Goal: Task Accomplishment & Management: Use online tool/utility

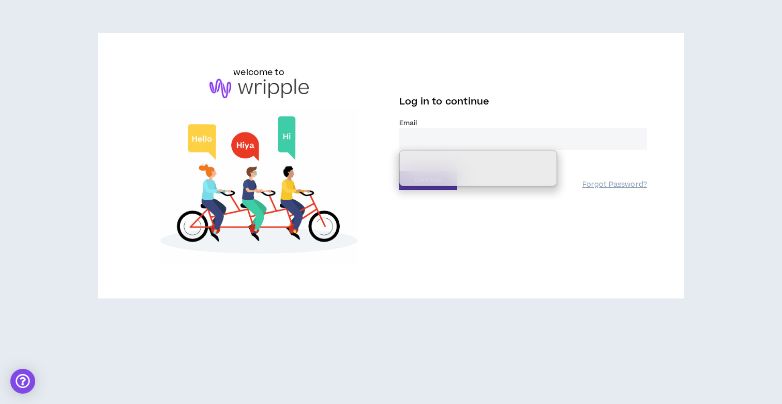
click at [0, 404] on com-1password-button at bounding box center [0, 404] width 0 height 0
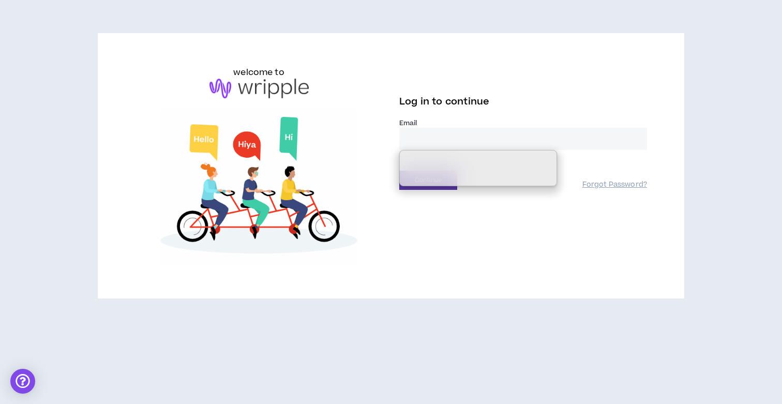
click at [514, 138] on input "email" at bounding box center [524, 139] width 248 height 22
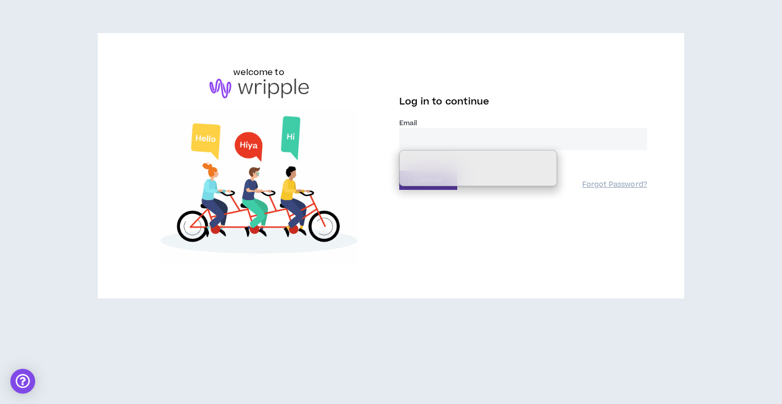
type input "**********"
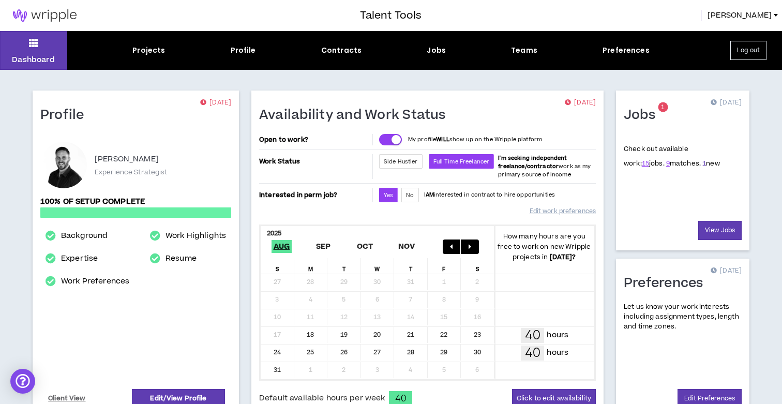
click at [703, 159] on link "1" at bounding box center [705, 163] width 4 height 9
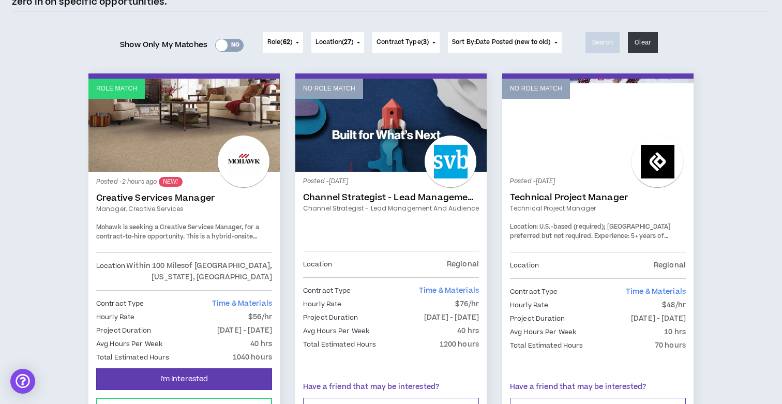
scroll to position [167, 0]
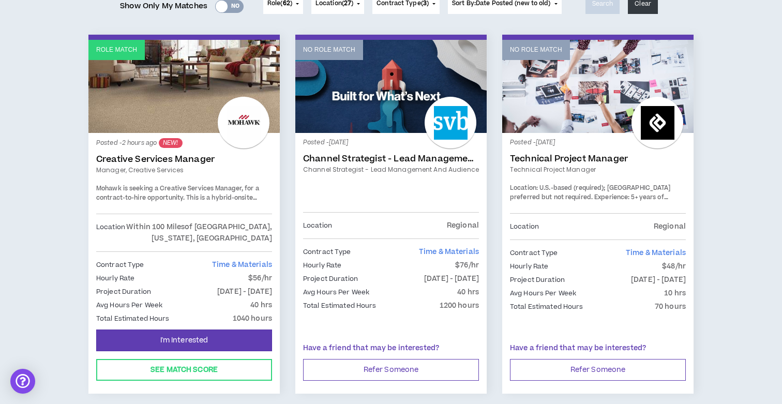
scroll to position [154, 0]
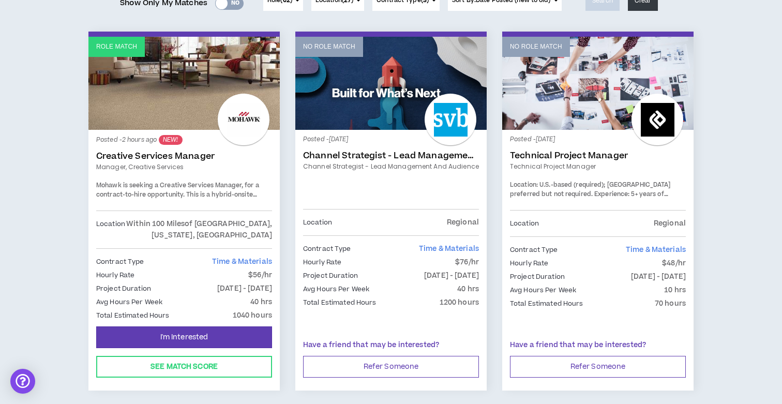
click at [165, 167] on link "Manager, Creative Services" at bounding box center [184, 166] width 176 height 9
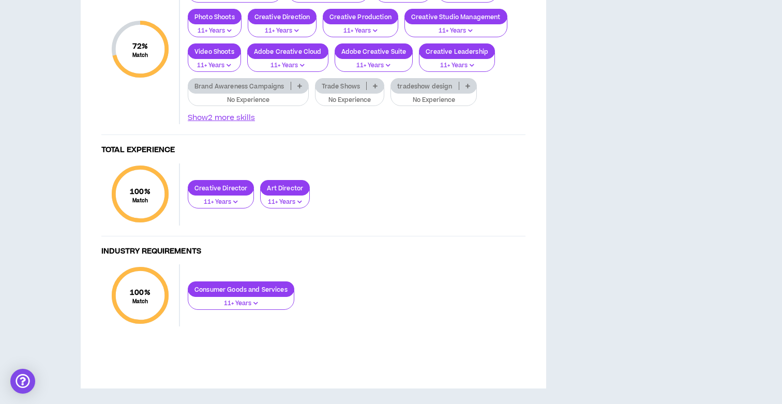
scroll to position [1262, 0]
click at [377, 90] on p at bounding box center [375, 86] width 17 height 8
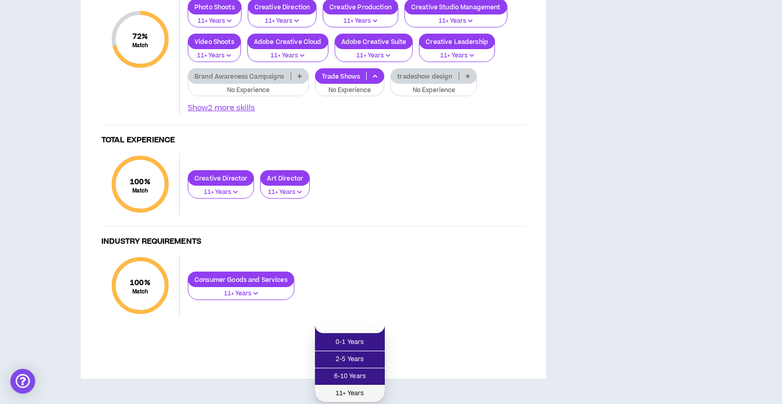
click at [357, 388] on span "11+ Years" at bounding box center [349, 393] width 57 height 11
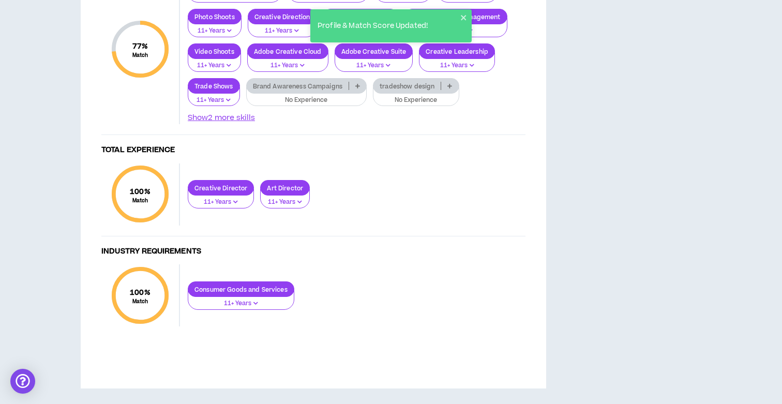
click at [451, 90] on p at bounding box center [449, 86] width 17 height 8
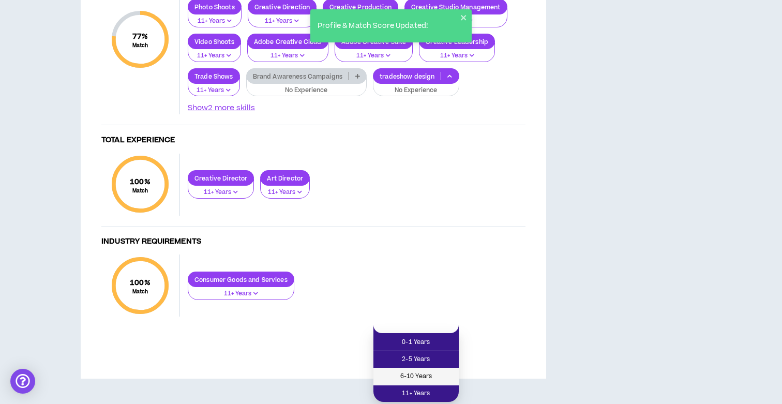
click at [447, 371] on span "6-10 Years" at bounding box center [416, 376] width 73 height 11
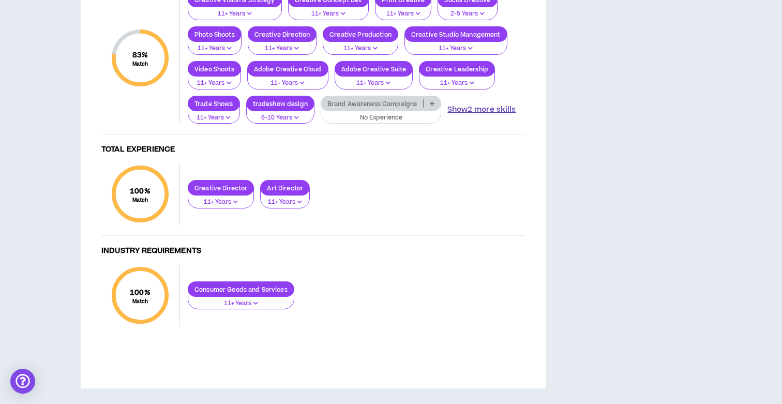
click at [476, 108] on button "Show 2 more skills" at bounding box center [482, 109] width 68 height 11
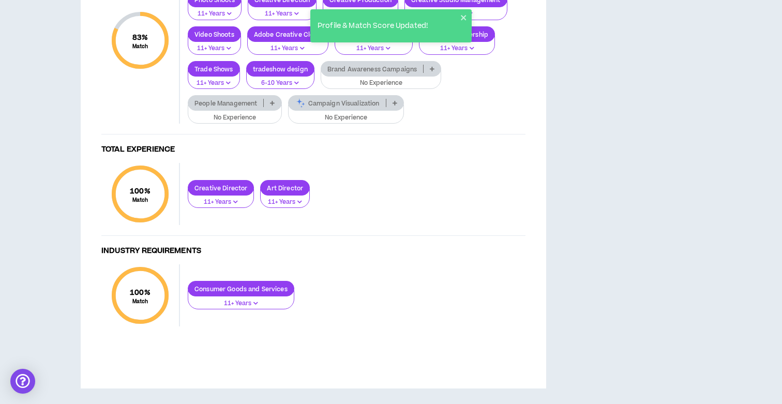
click at [277, 107] on p at bounding box center [272, 103] width 17 height 8
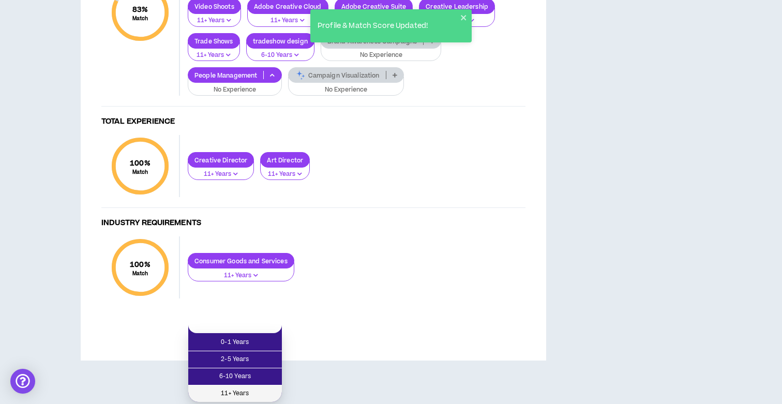
click at [252, 386] on li "11+ Years" at bounding box center [235, 394] width 94 height 17
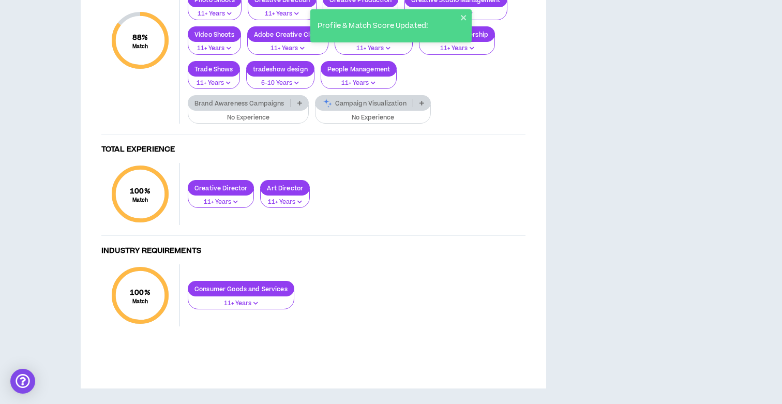
click at [419, 107] on p at bounding box center [421, 103] width 17 height 8
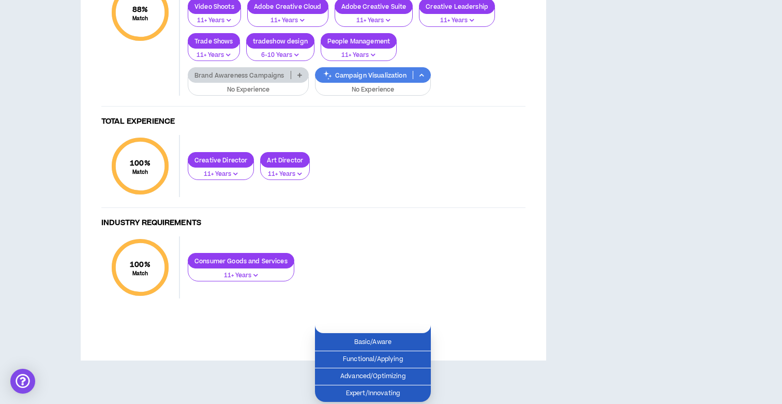
click at [453, 96] on div "Creative Vision & Strategy 11+ Years Creative Concept Dev 11+ Years Print Creat…" at bounding box center [353, 12] width 346 height 167
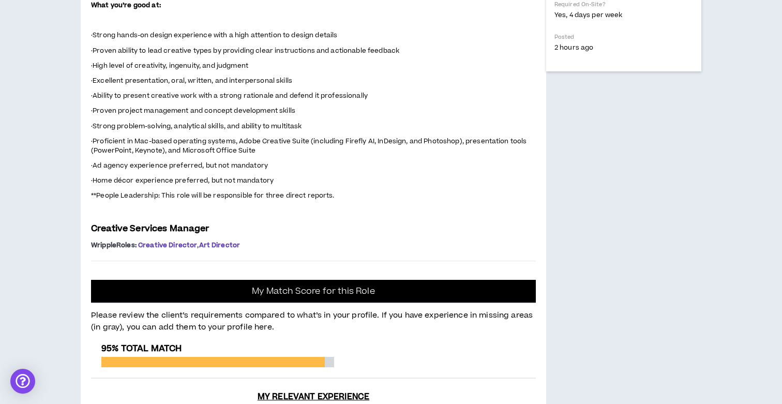
scroll to position [474, 0]
